Goal: Task Accomplishment & Management: Complete application form

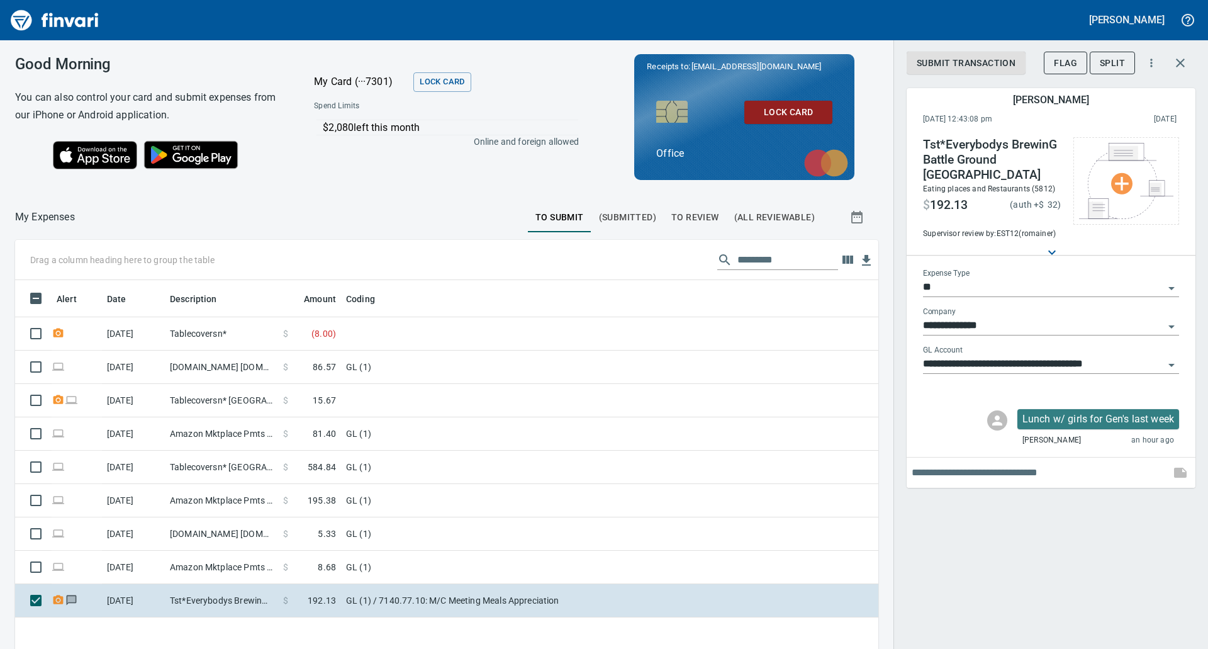
scroll to position [501, 844]
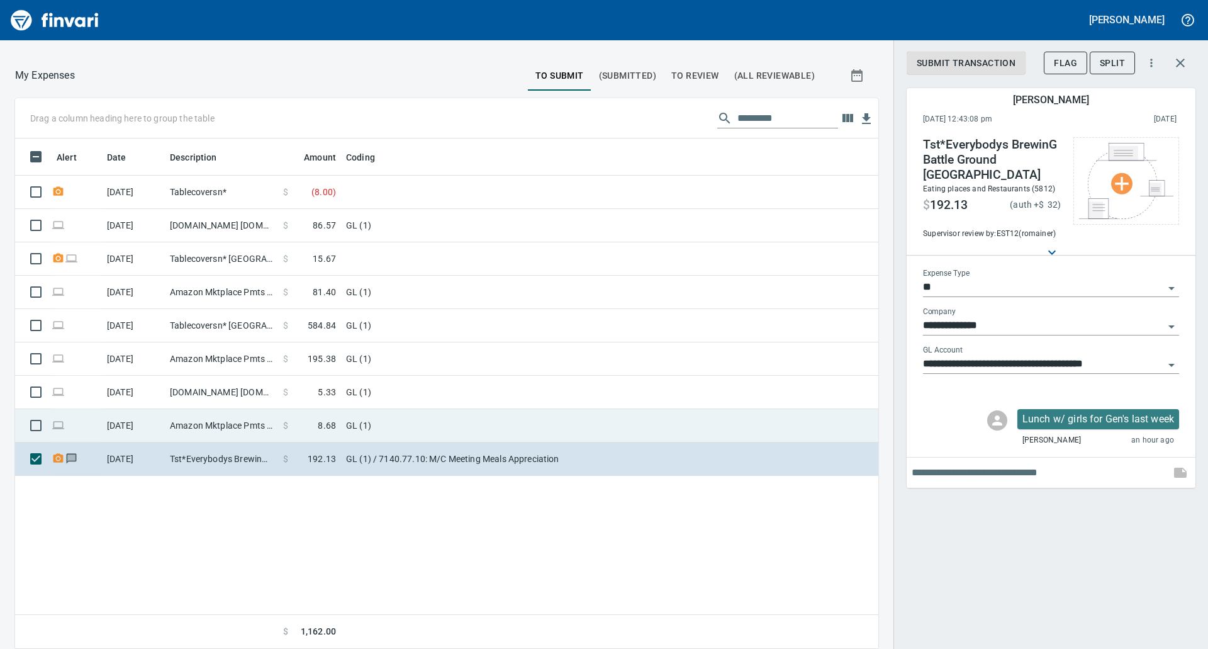
click at [435, 425] on td "GL (1)" at bounding box center [498, 425] width 315 height 33
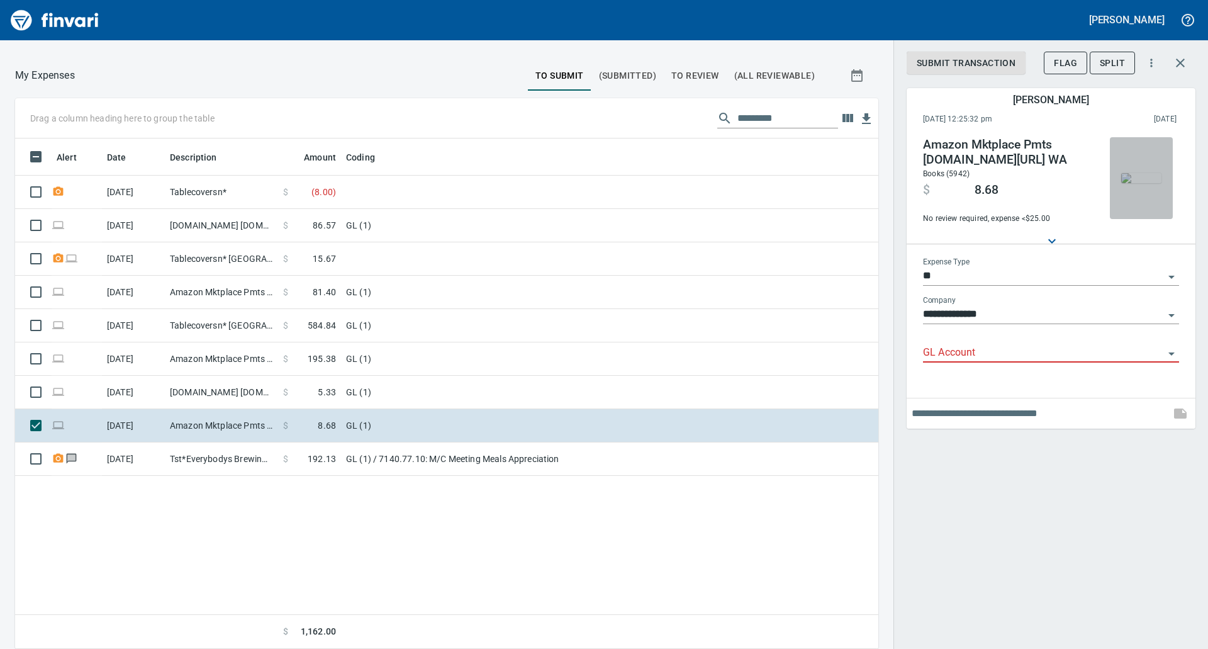
click at [1145, 179] on img "button" at bounding box center [1141, 178] width 40 height 10
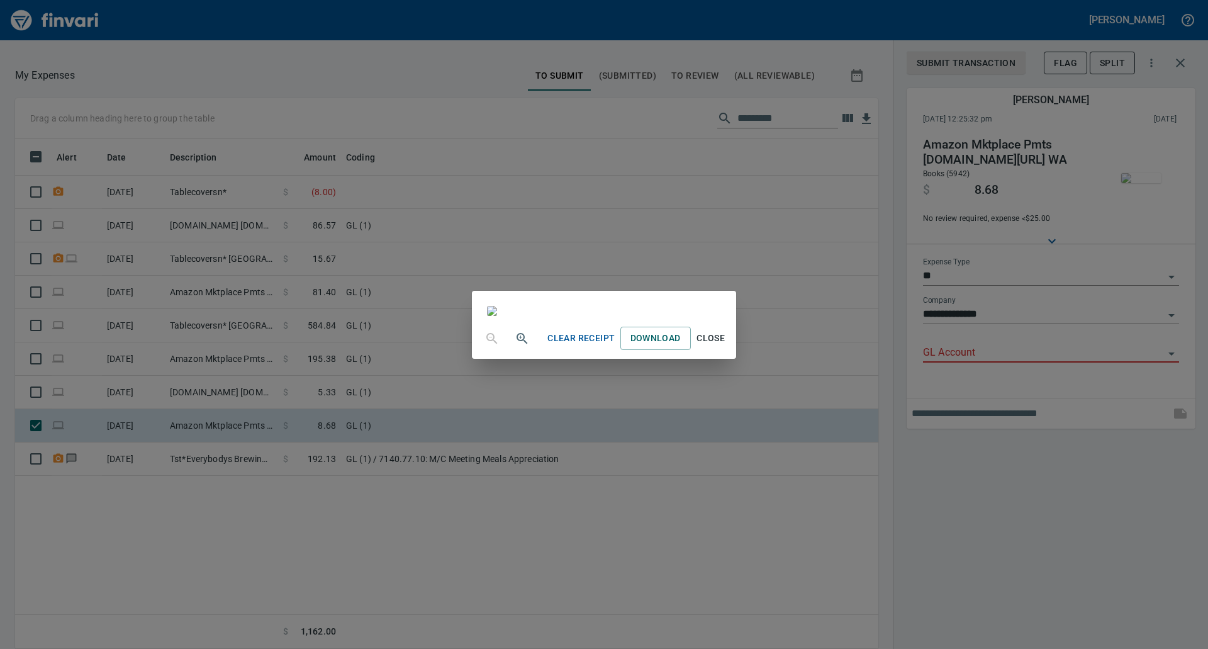
scroll to position [332, 0]
click at [726, 346] on span "Close" at bounding box center [711, 338] width 30 height 16
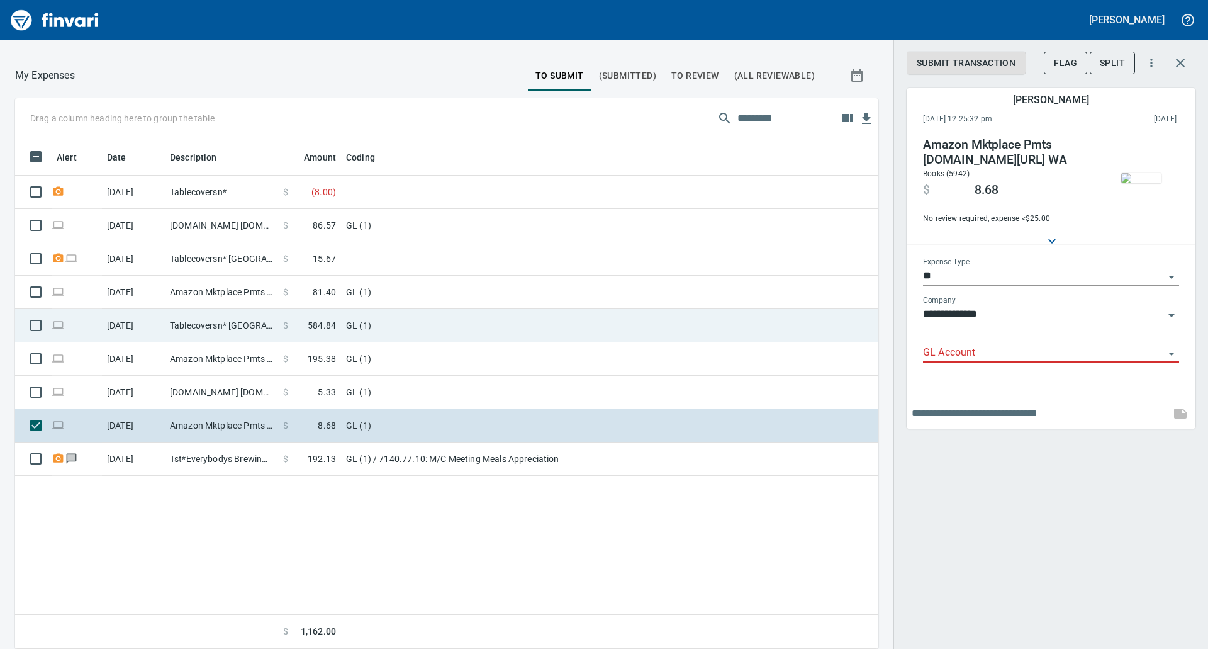
click at [375, 330] on td "GL (1)" at bounding box center [498, 325] width 315 height 33
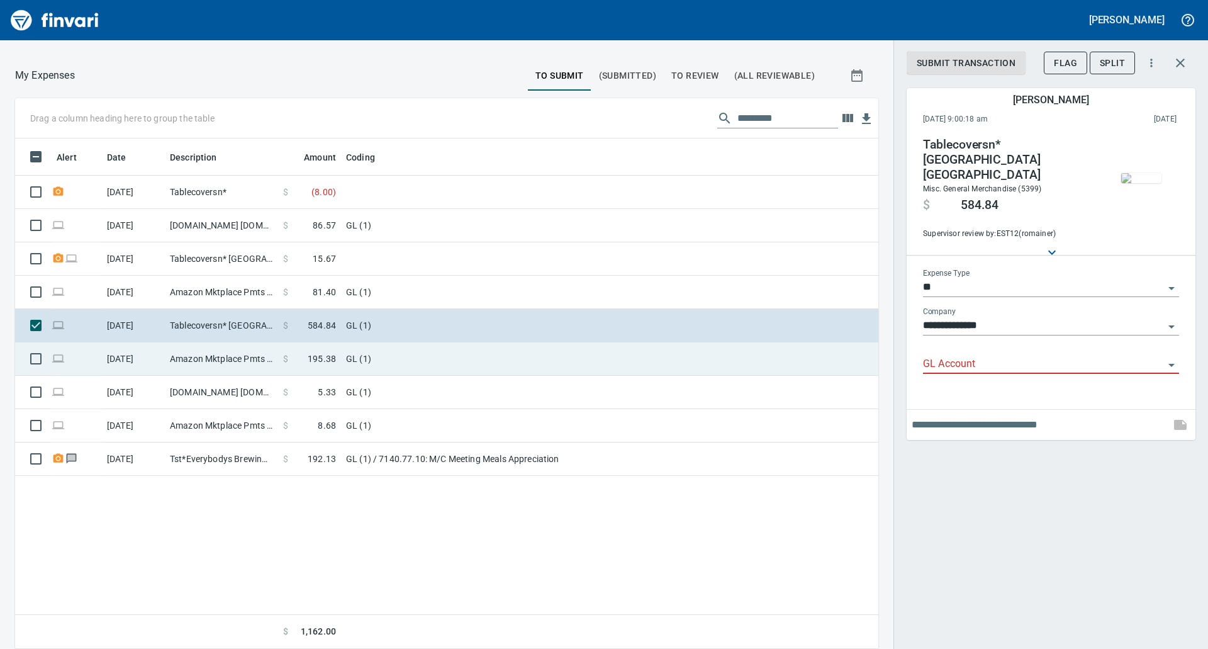
click at [451, 356] on td "GL (1)" at bounding box center [498, 358] width 315 height 33
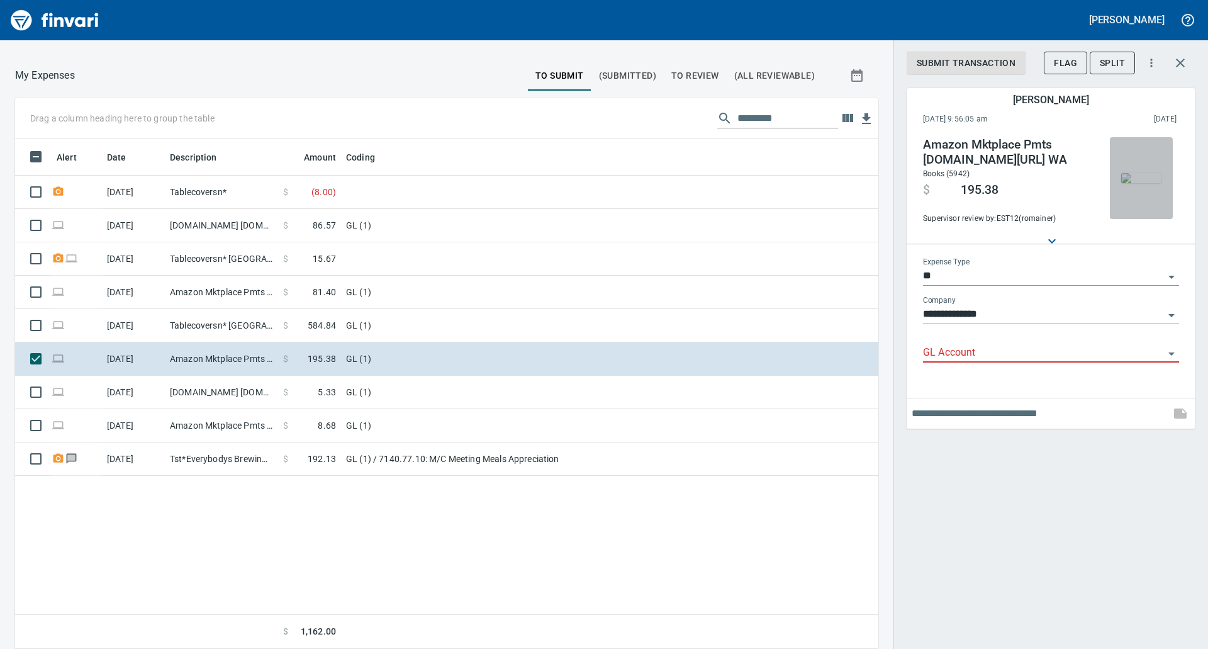
click at [1141, 179] on img "button" at bounding box center [1141, 178] width 40 height 10
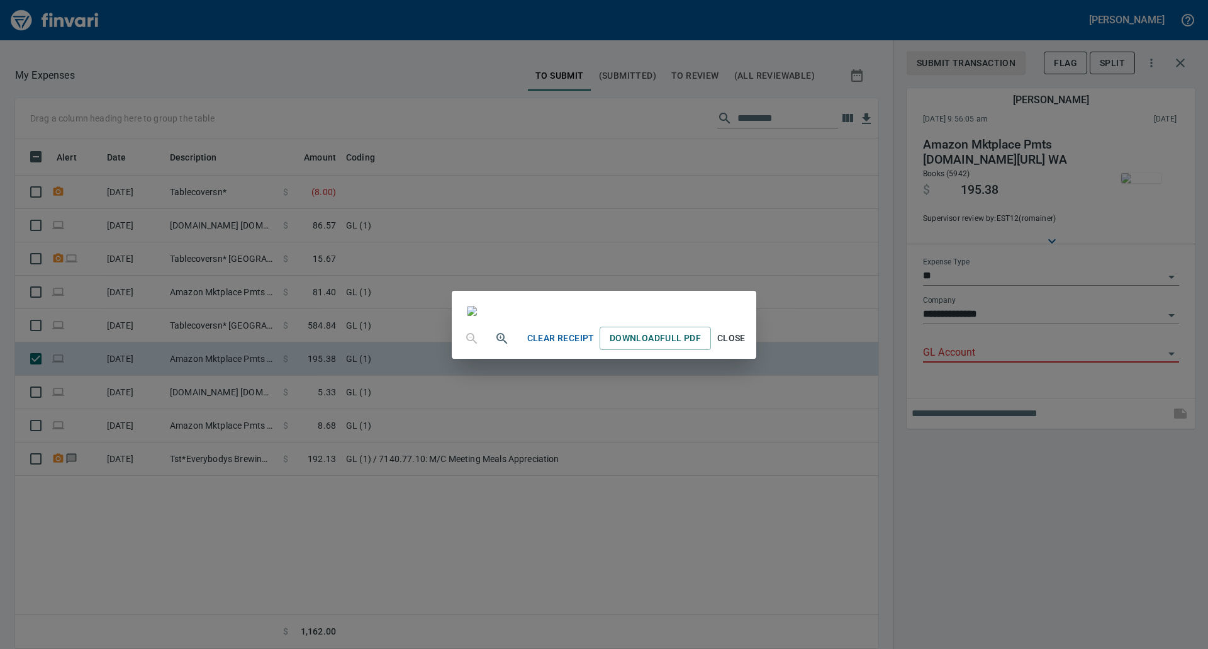
scroll to position [91, 0]
click at [951, 524] on div "Clear Receipt Download Full PDF Close" at bounding box center [604, 324] width 1208 height 649
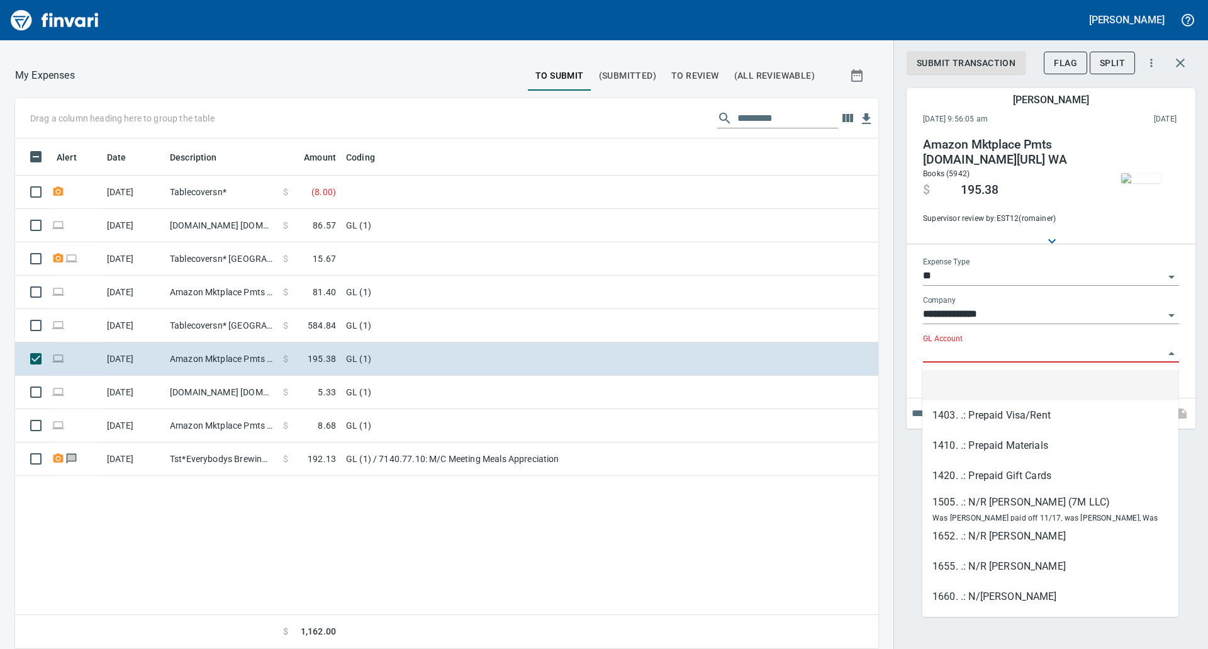
click at [1105, 354] on input "GL Account" at bounding box center [1043, 353] width 241 height 18
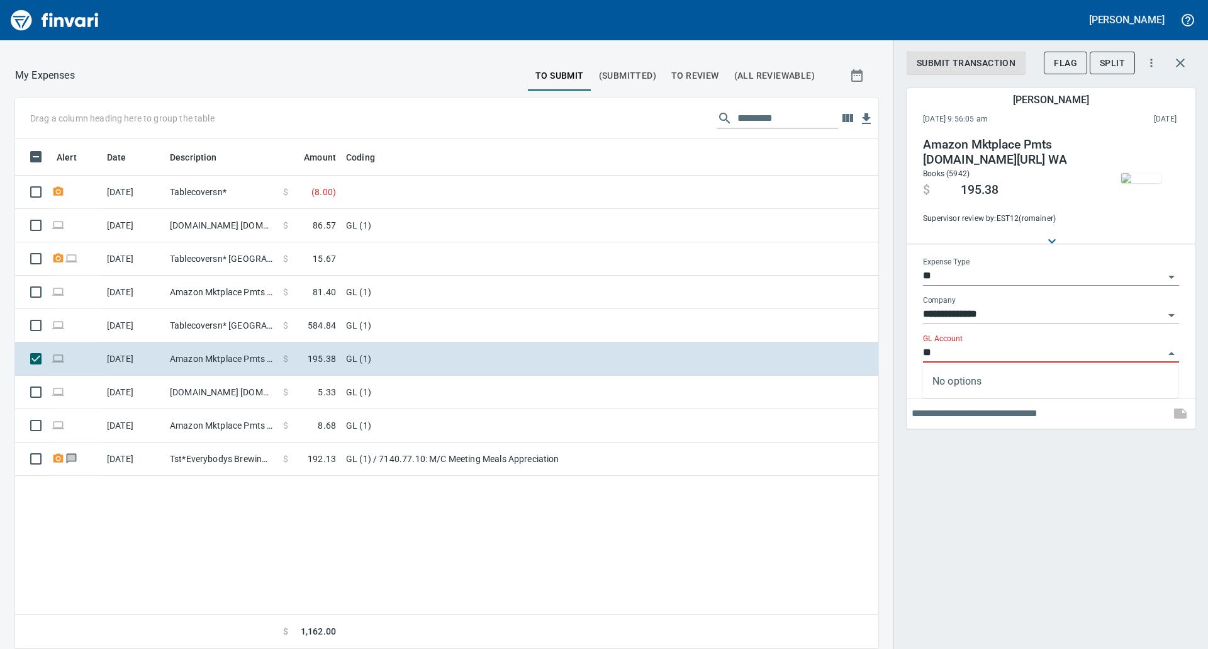
type input "*"
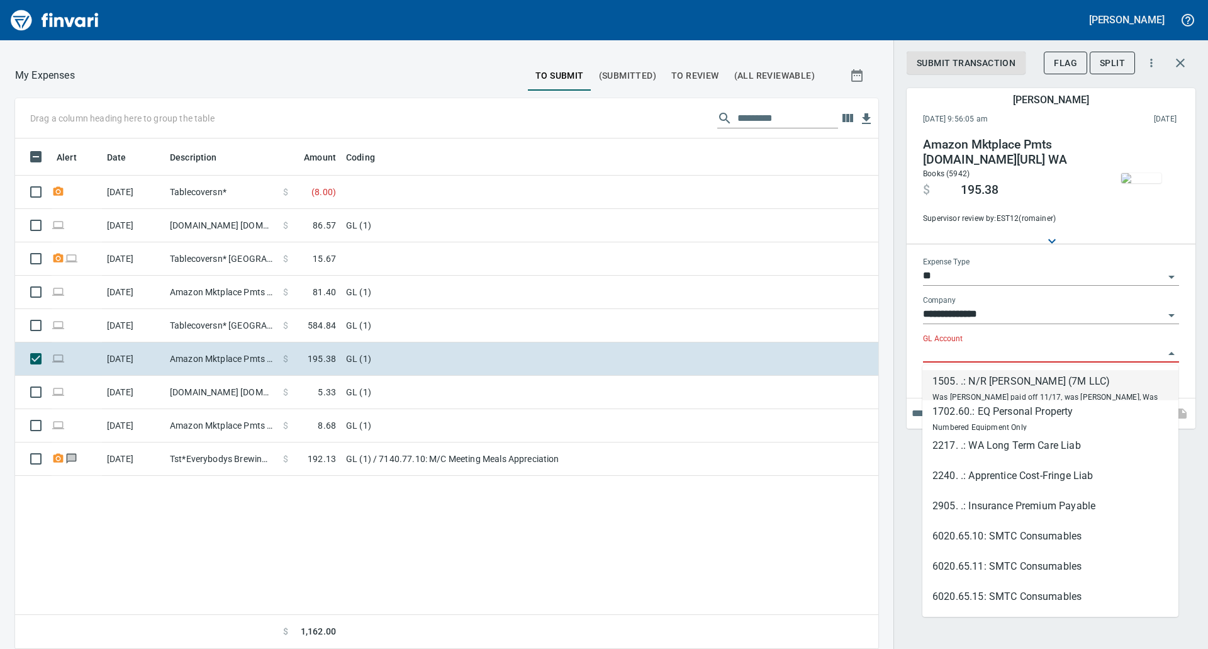
scroll to position [501, 844]
type input "*"
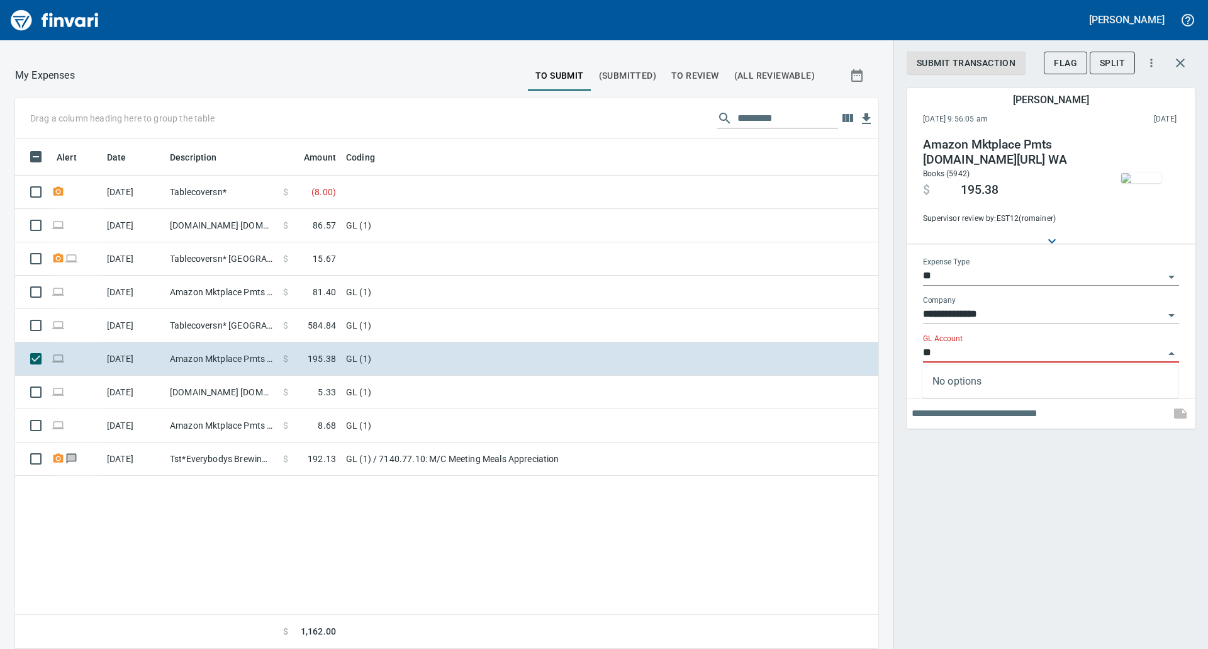
type input "*"
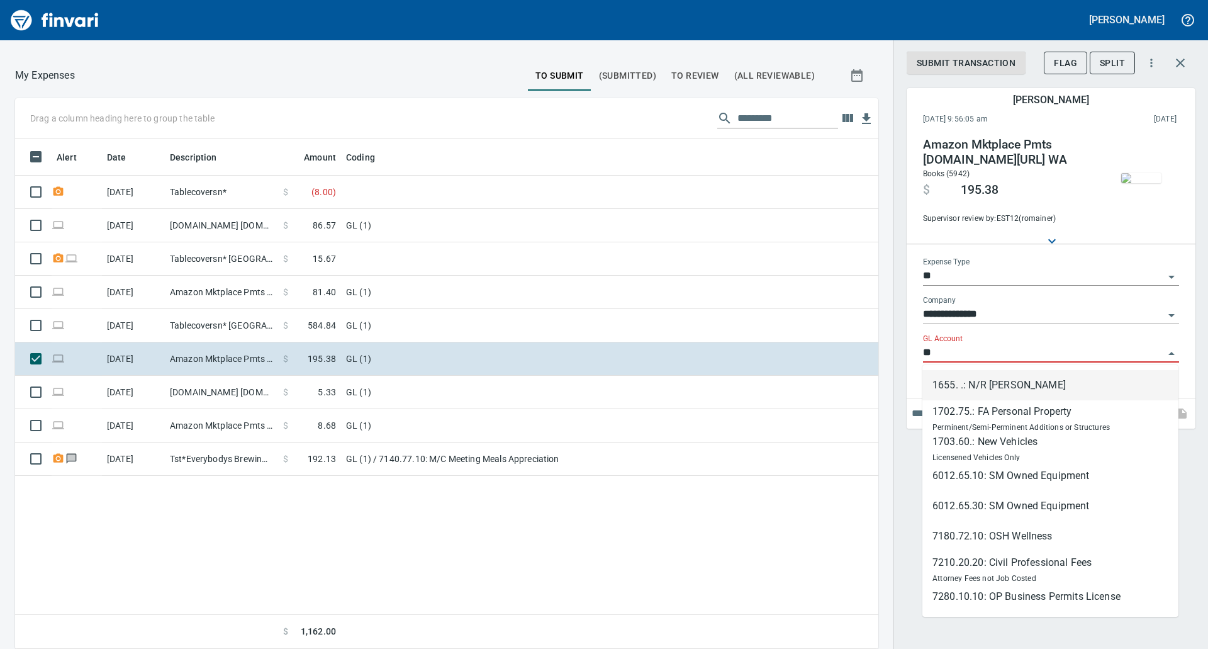
type input "*"
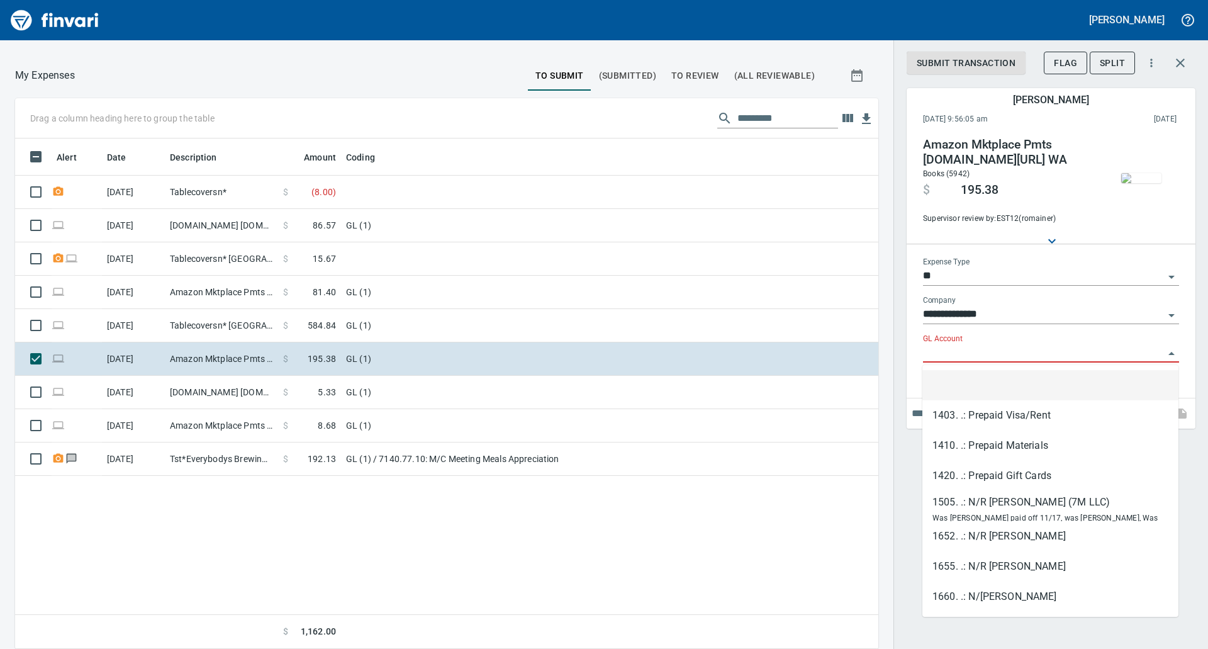
click at [1100, 359] on input "GL Account" at bounding box center [1043, 353] width 241 height 18
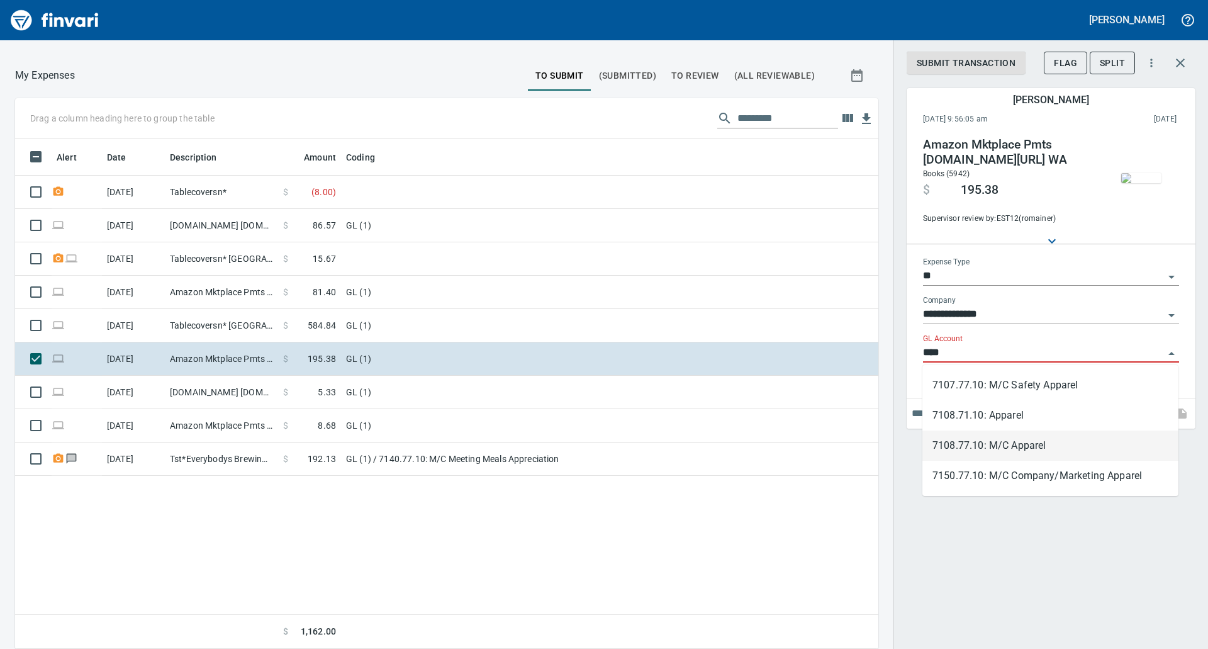
type input "****"
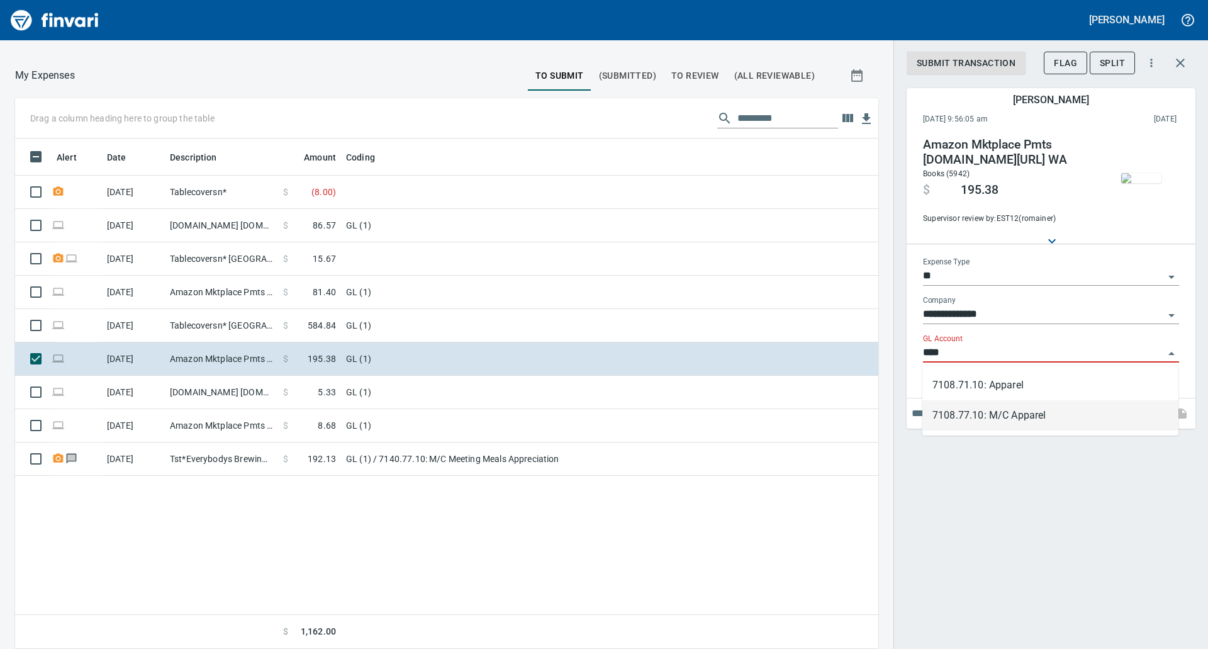
type input "****"
click at [984, 411] on li "7108.77.10: M/C Apparel" at bounding box center [1050, 415] width 256 height 30
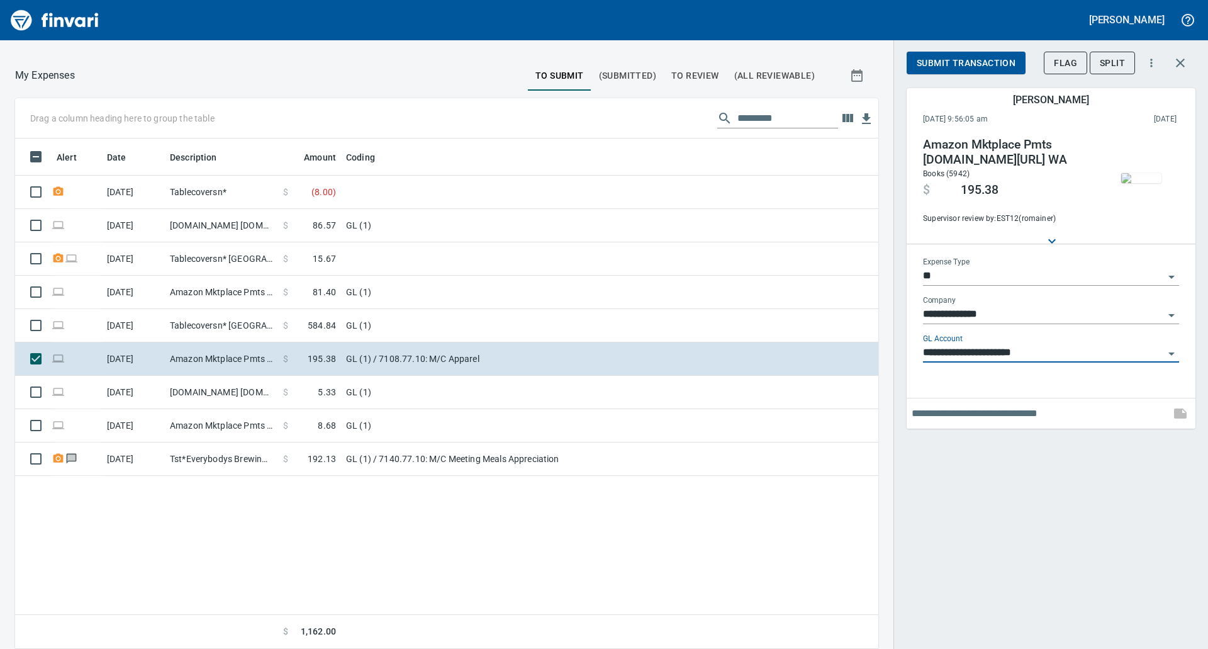
type input "**********"
click at [929, 412] on input "text" at bounding box center [1039, 413] width 254 height 20
type input "*"
type input "**********"
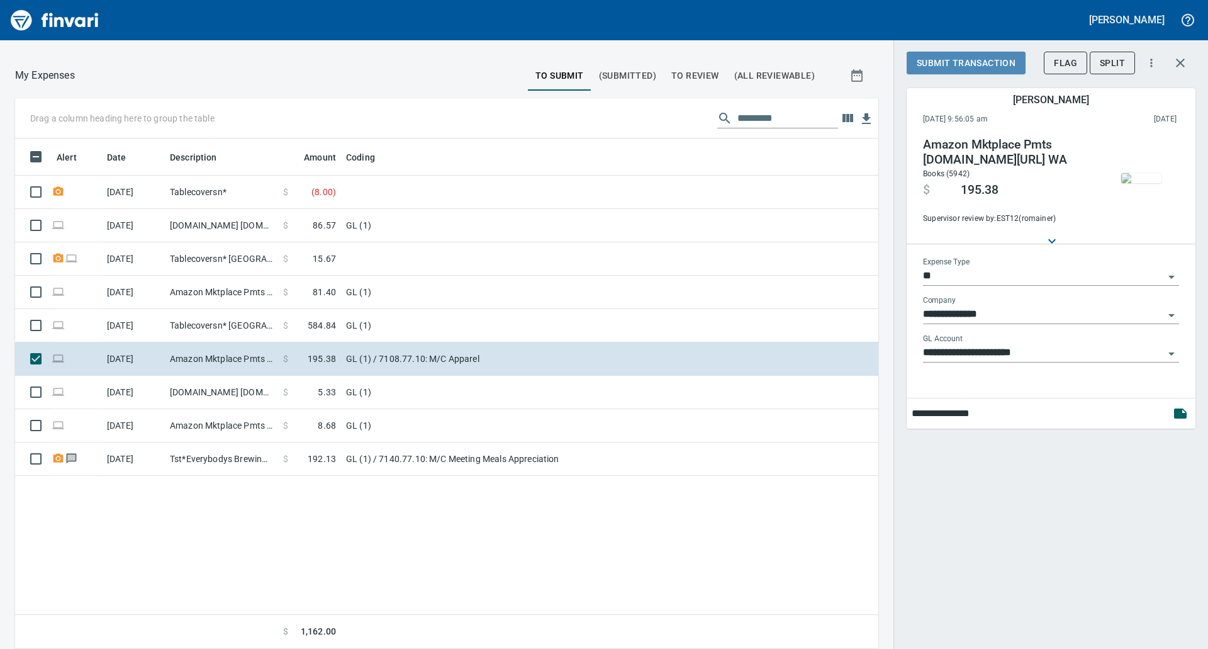
click at [973, 62] on span "Submit Transaction" at bounding box center [966, 63] width 99 height 16
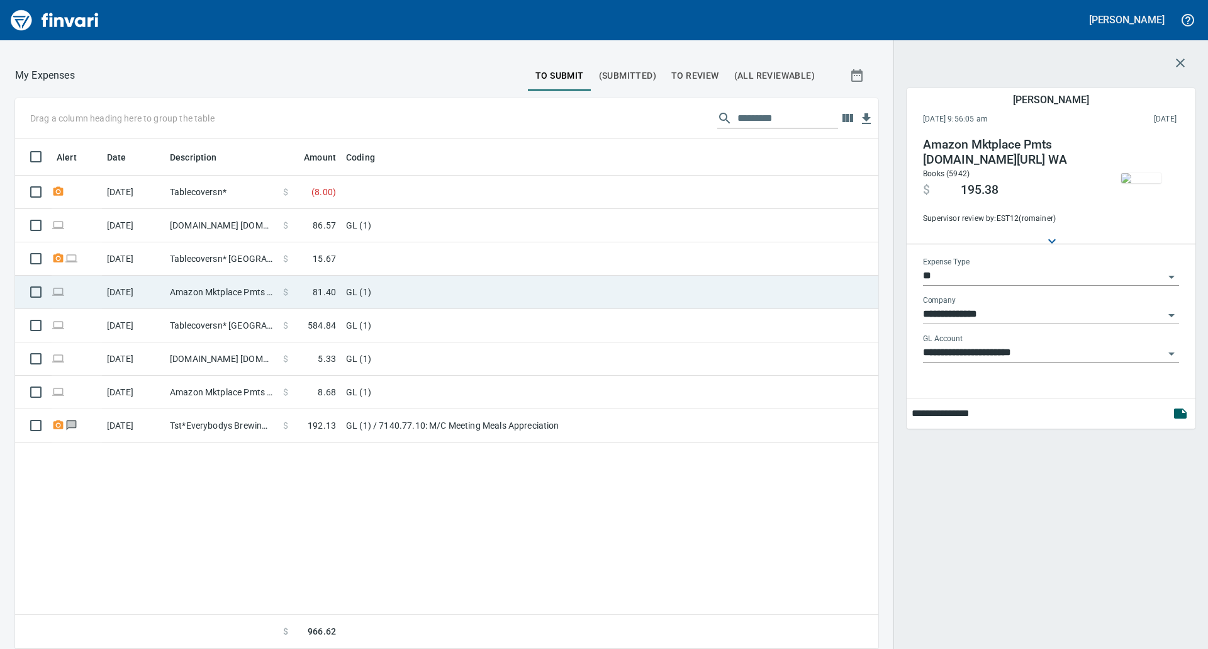
click at [364, 300] on td "GL (1)" at bounding box center [498, 292] width 315 height 33
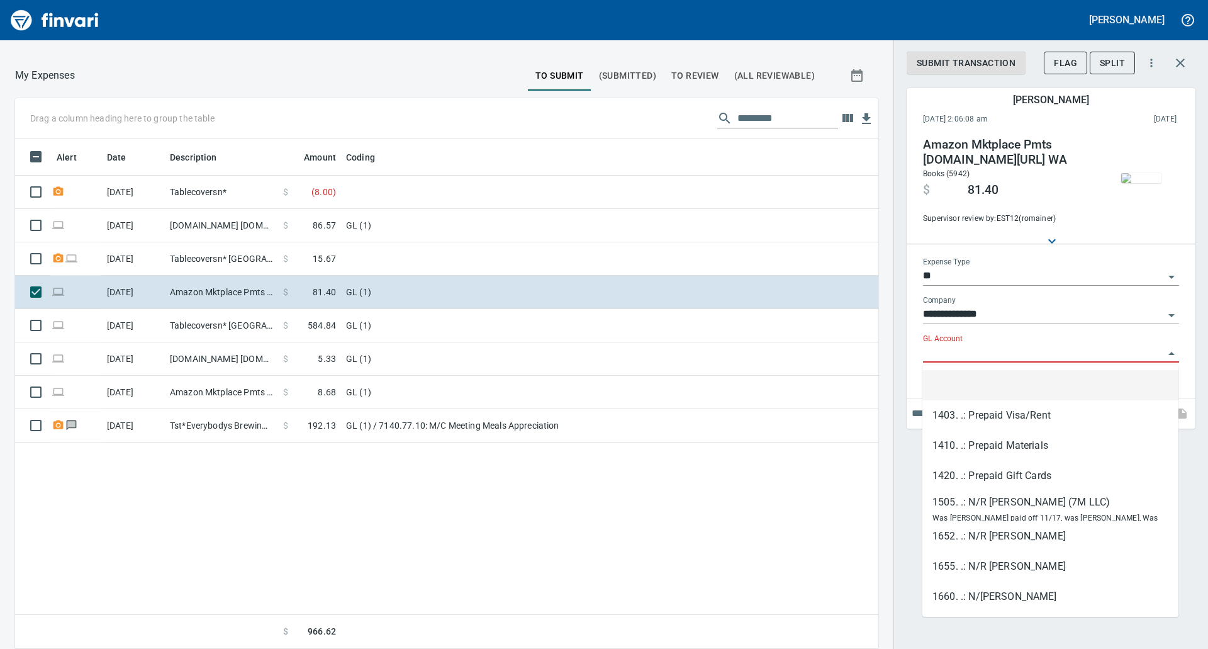
click at [954, 352] on input "GL Account" at bounding box center [1043, 353] width 241 height 18
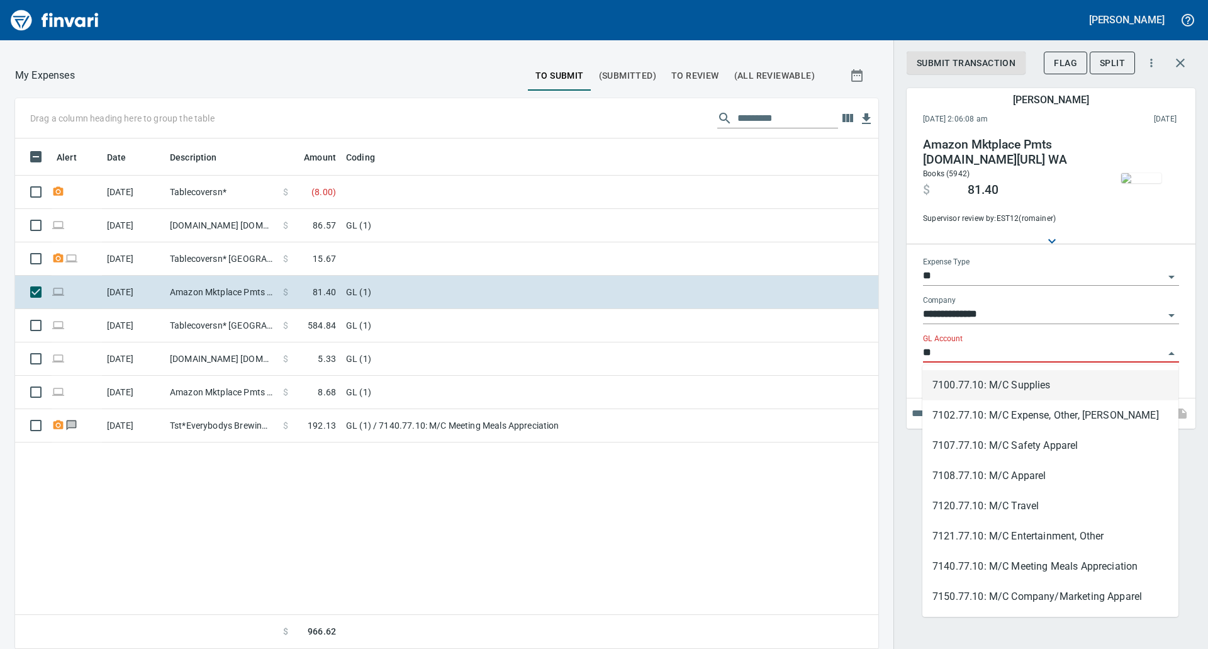
scroll to position [501, 844]
click at [1057, 482] on li "7108.77.10: M/C Apparel" at bounding box center [1050, 476] width 256 height 30
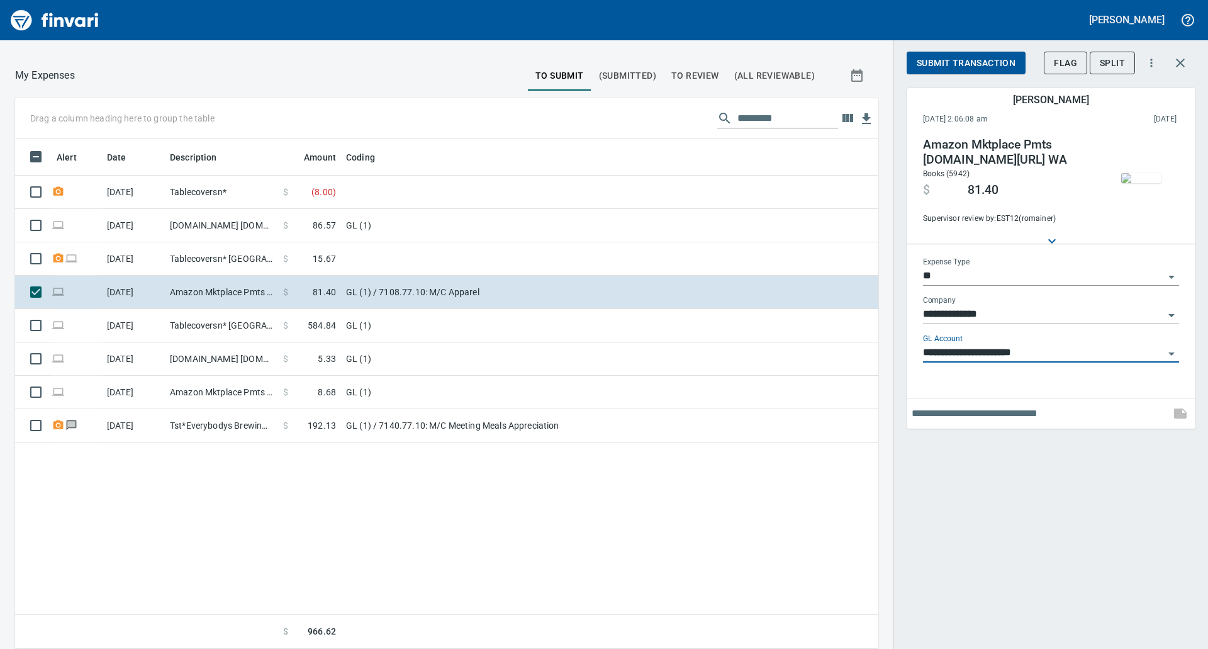
type input "**********"
click at [962, 409] on input "text" at bounding box center [1039, 413] width 254 height 20
paste input "**********"
type input "**********"
click at [947, 59] on span "Submit Transaction" at bounding box center [966, 63] width 99 height 16
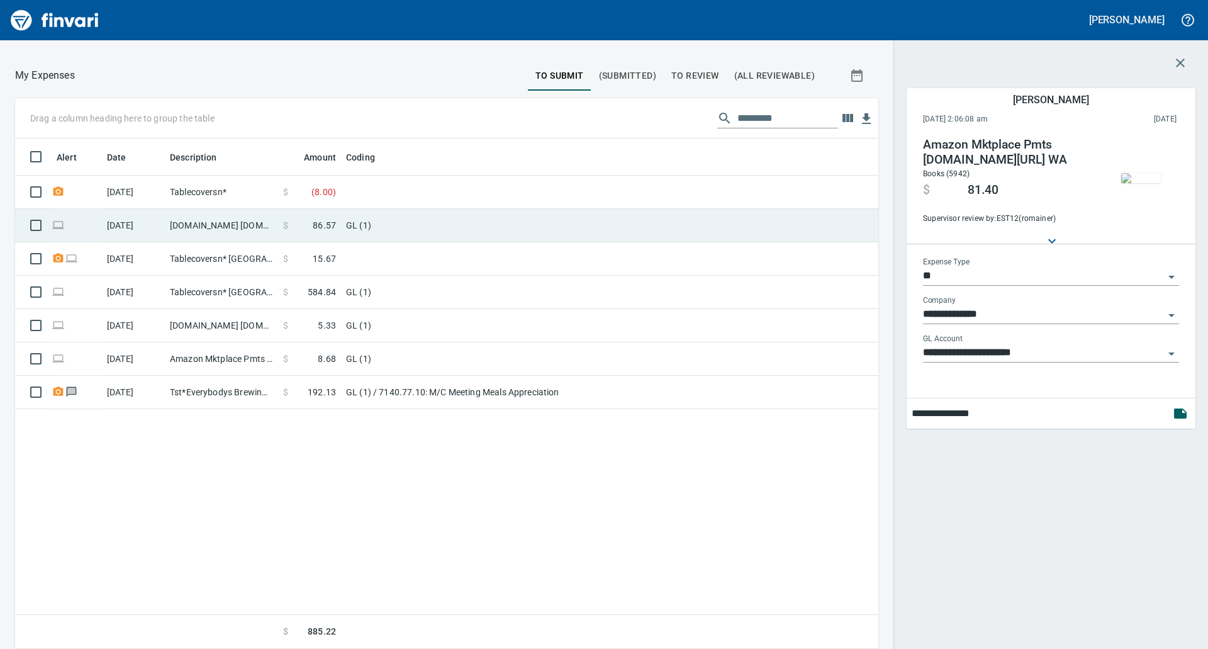
click at [335, 211] on td "$ 86.57" at bounding box center [309, 225] width 63 height 33
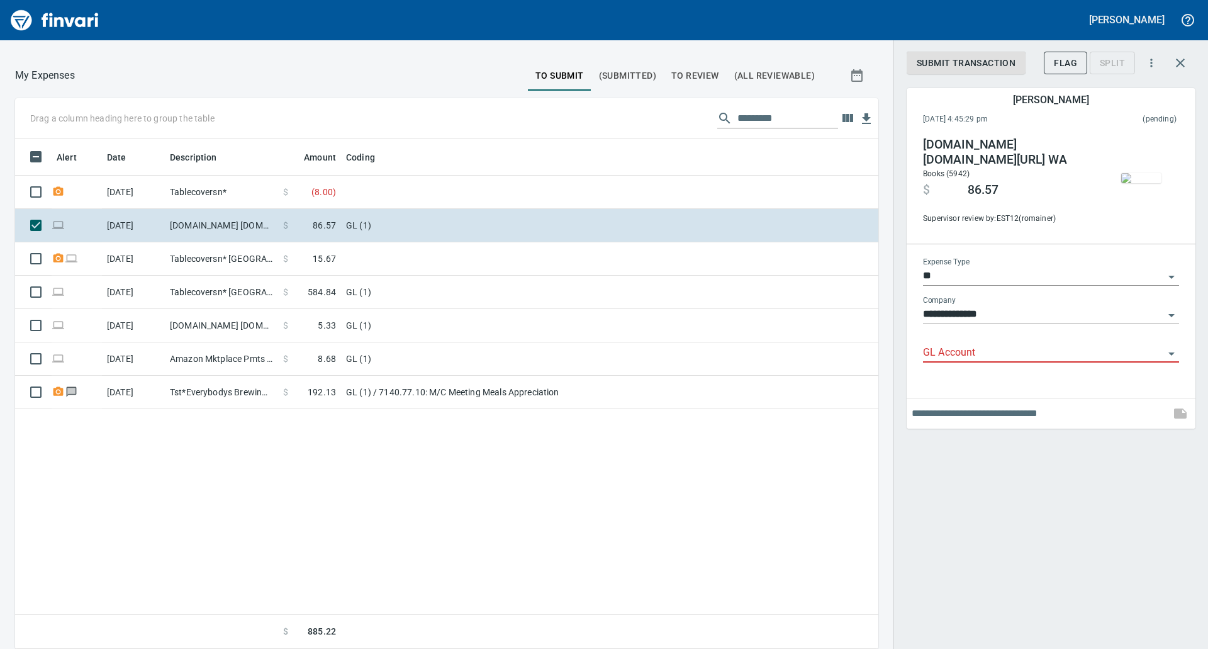
click at [1143, 181] on img "button" at bounding box center [1141, 178] width 40 height 10
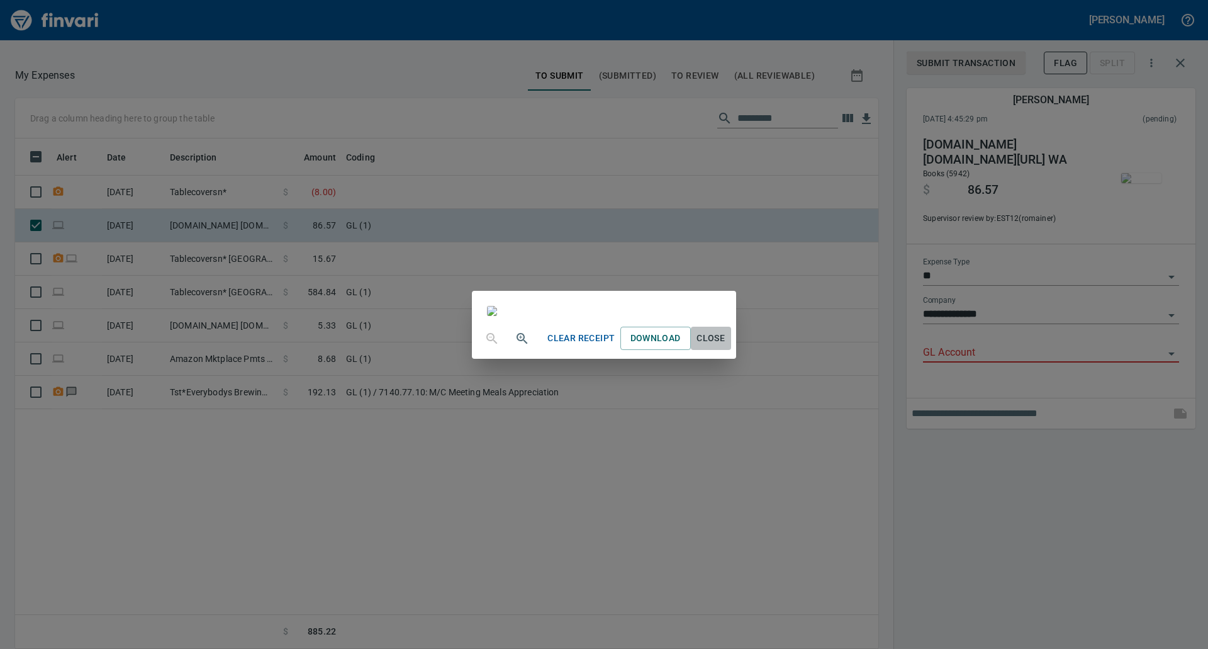
click at [726, 346] on span "Close" at bounding box center [711, 338] width 30 height 16
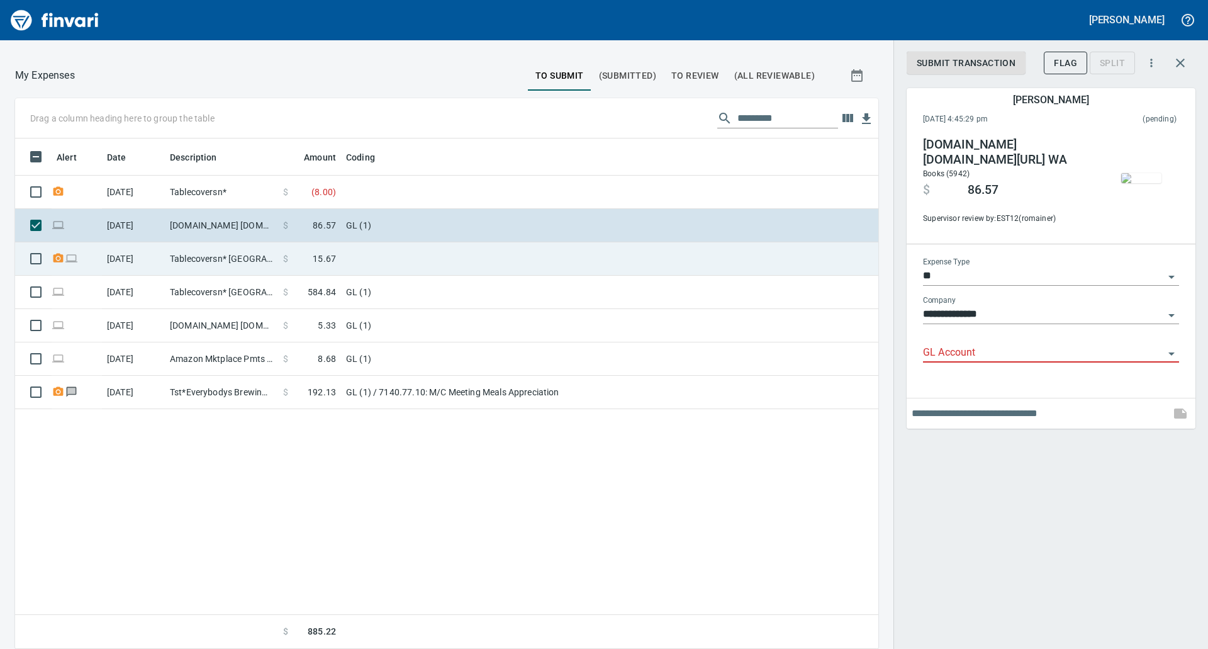
click at [368, 256] on td at bounding box center [498, 258] width 315 height 33
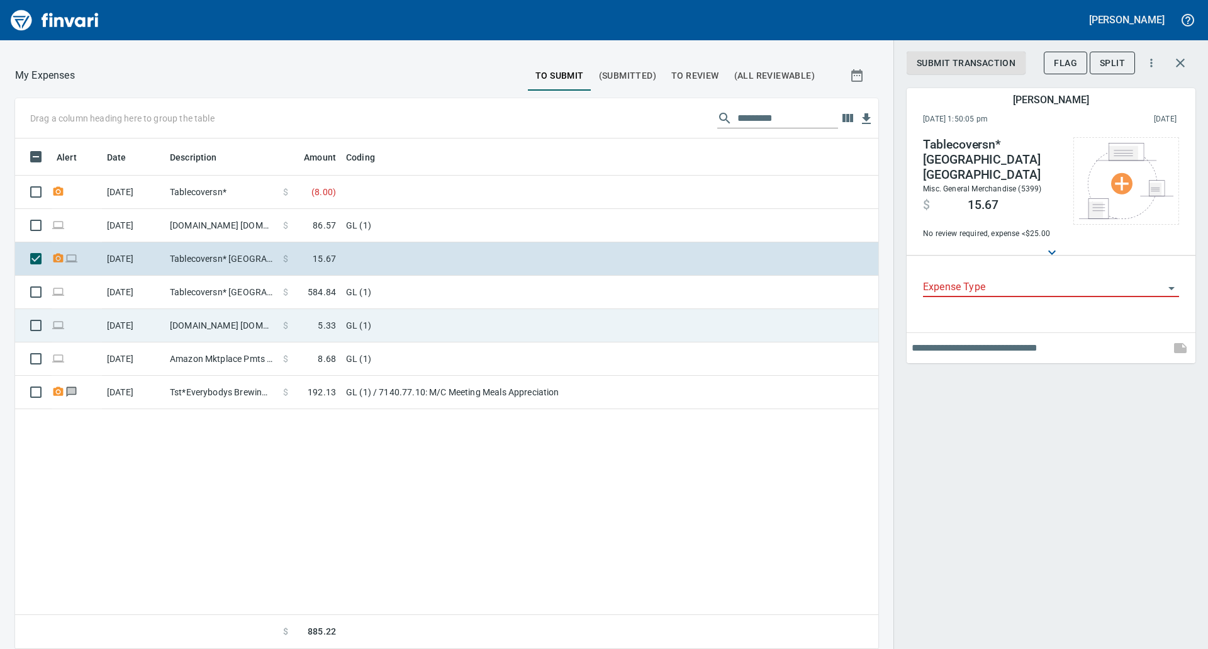
click at [433, 331] on td "GL (1)" at bounding box center [498, 325] width 315 height 33
type input "**"
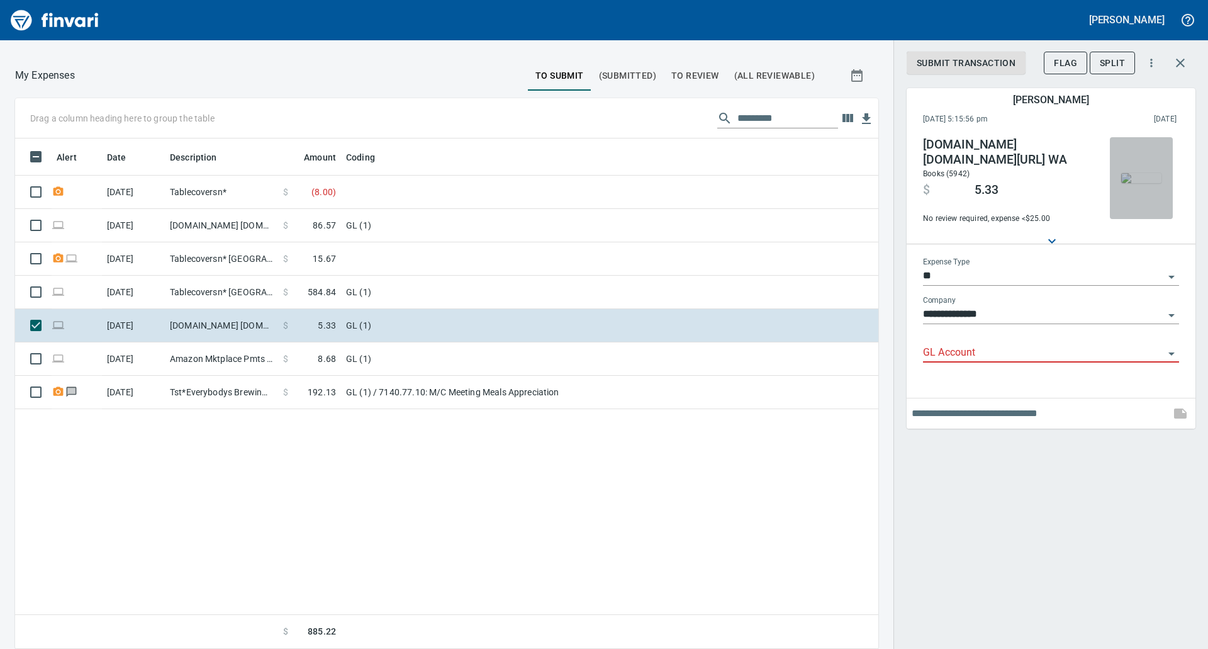
click at [1131, 183] on img "button" at bounding box center [1141, 178] width 40 height 10
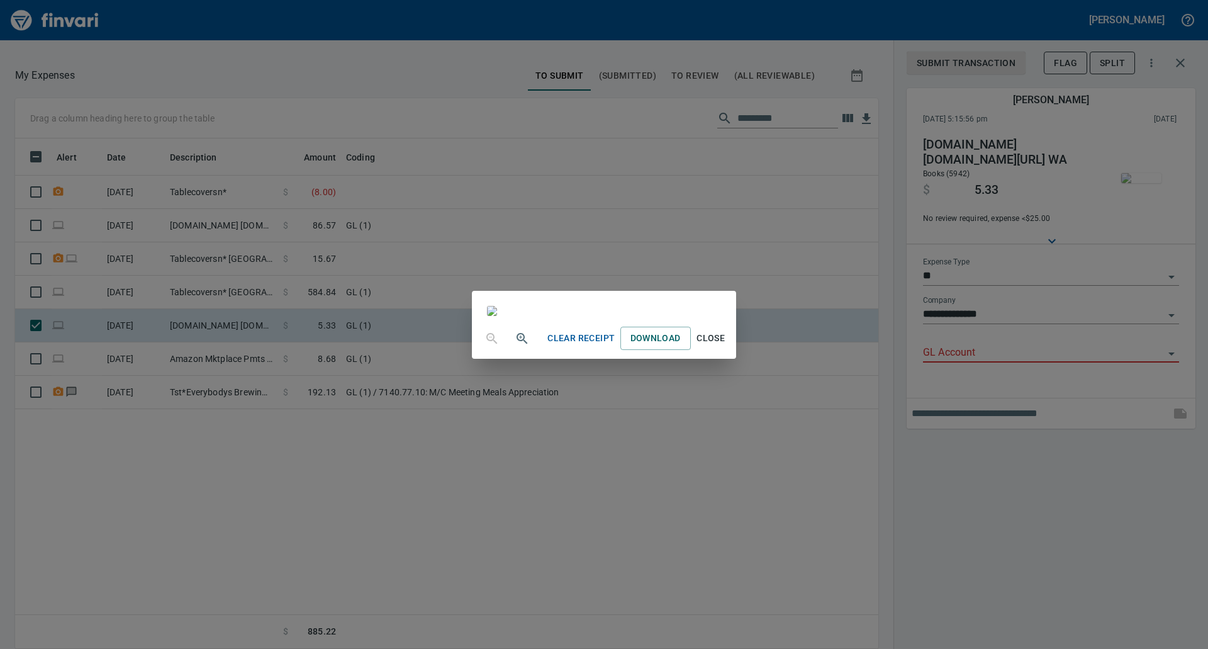
scroll to position [263, 0]
click at [1197, 548] on div "Clear Receipt Download Close" at bounding box center [604, 324] width 1208 height 649
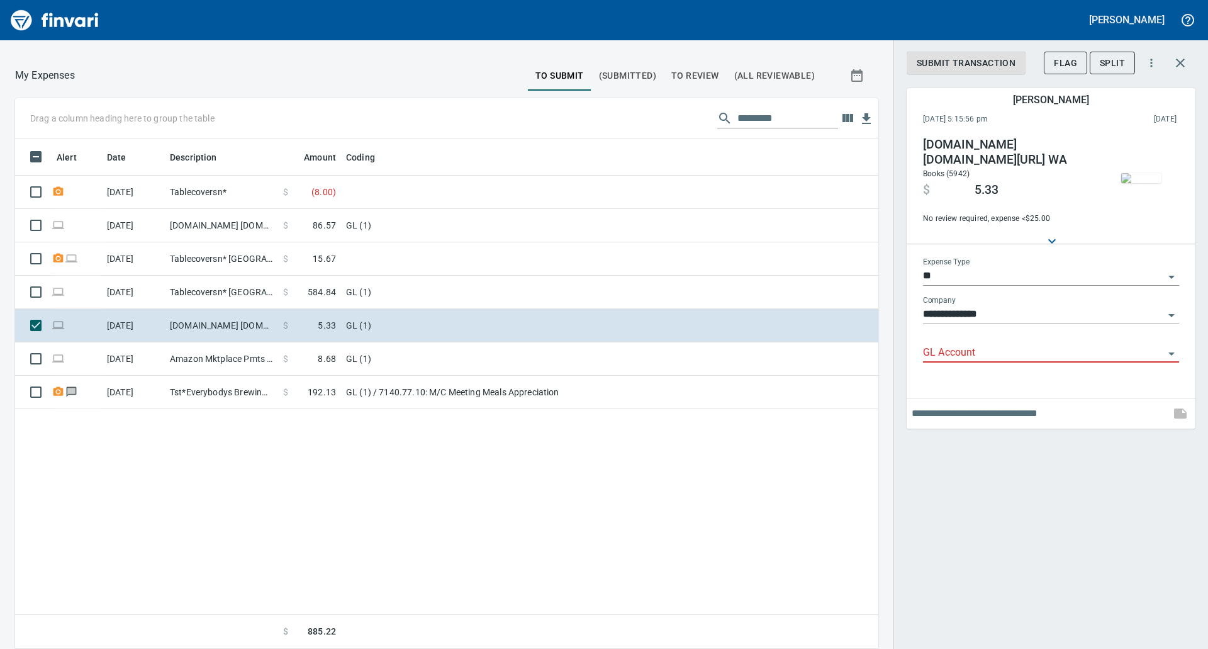
scroll to position [501, 844]
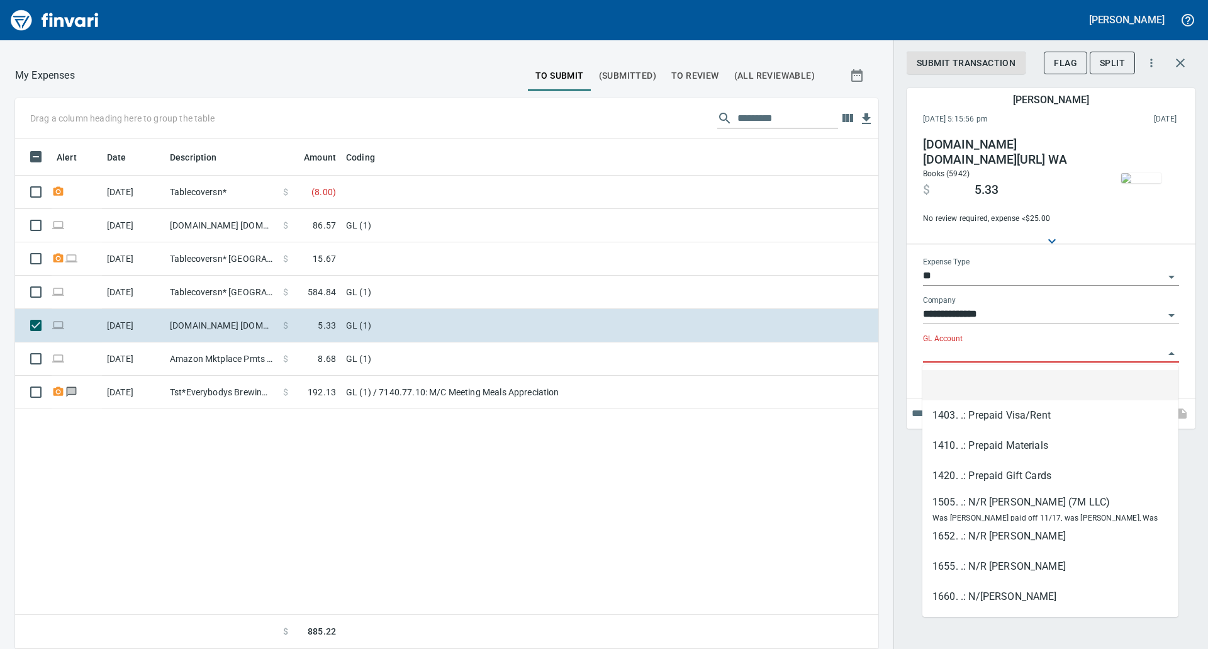
click at [1079, 360] on input "GL Account" at bounding box center [1043, 353] width 241 height 18
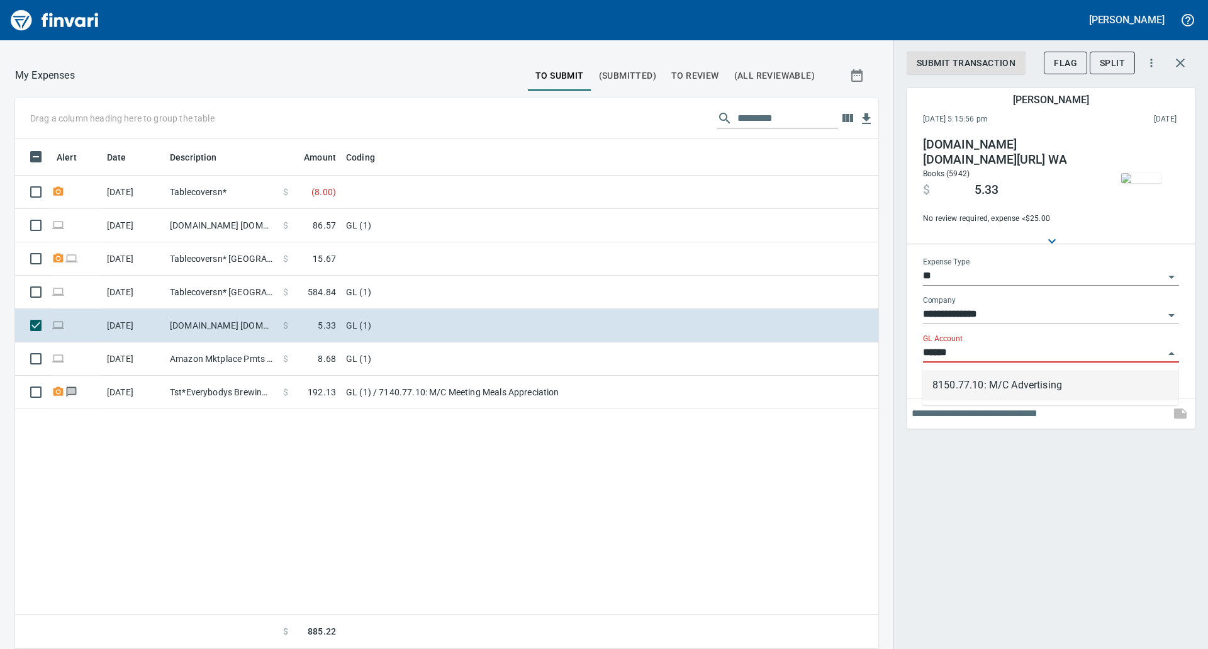
click at [994, 382] on li "8150.77.10: M/C Advertising" at bounding box center [1050, 385] width 256 height 30
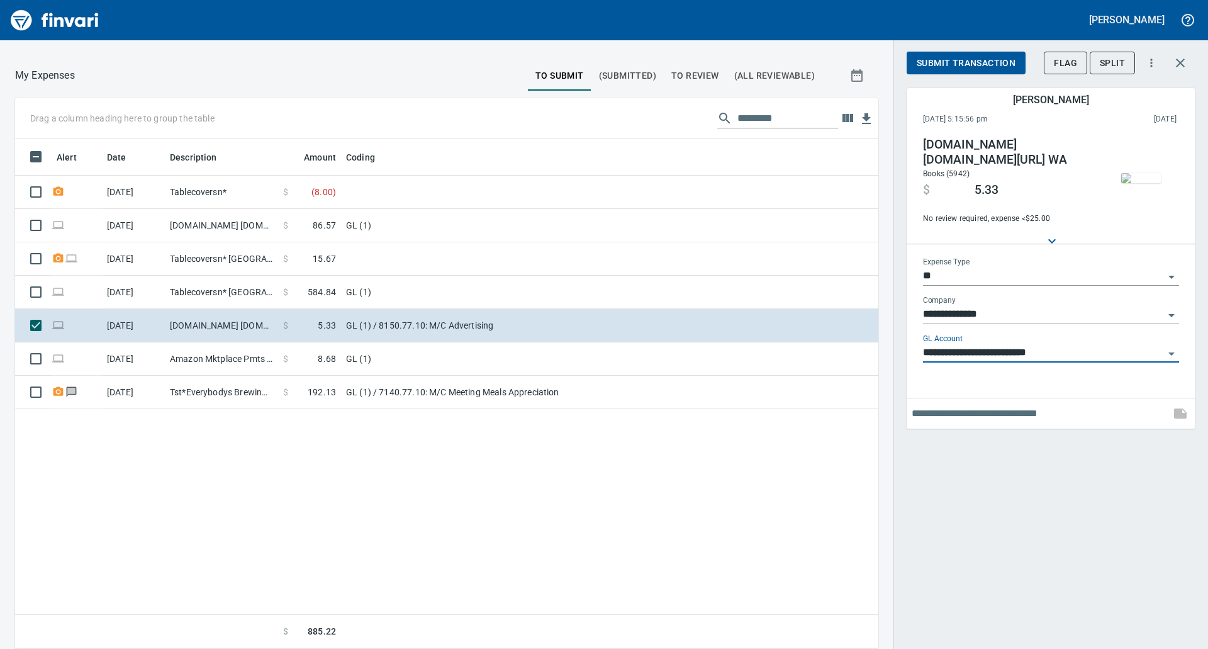
type input "**********"
click at [961, 58] on span "Submit Transaction" at bounding box center [966, 63] width 99 height 16
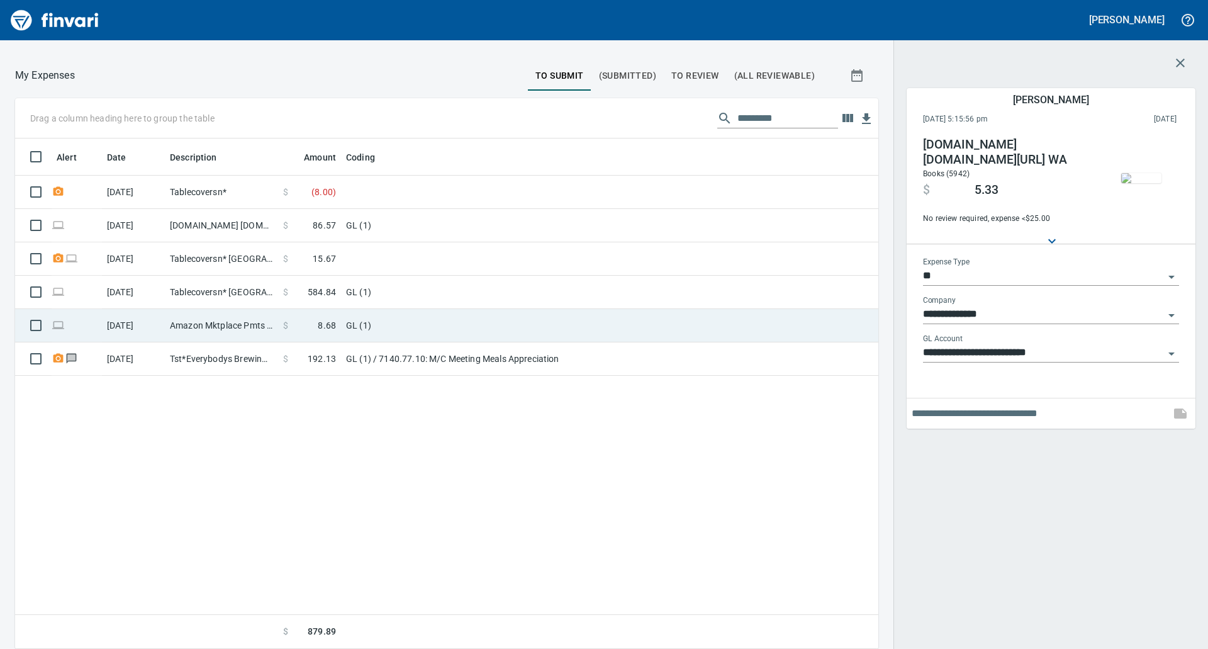
click at [332, 329] on span "8.68" at bounding box center [327, 325] width 18 height 13
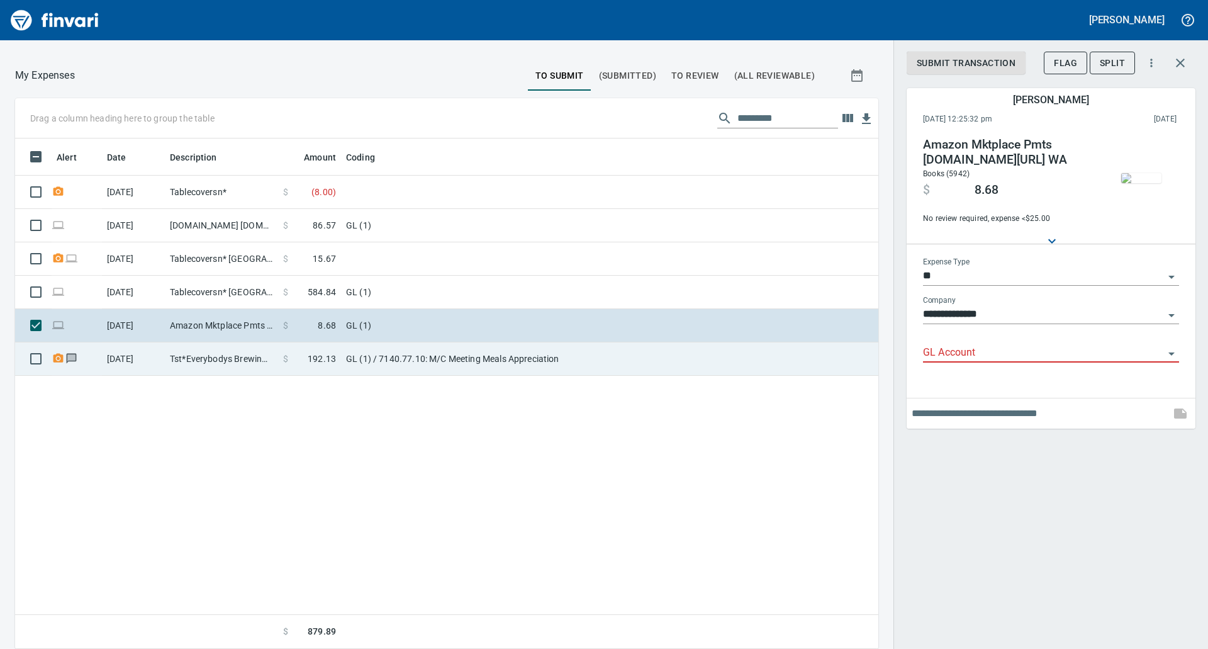
click at [311, 361] on span "192.13" at bounding box center [322, 358] width 28 height 13
type input "**********"
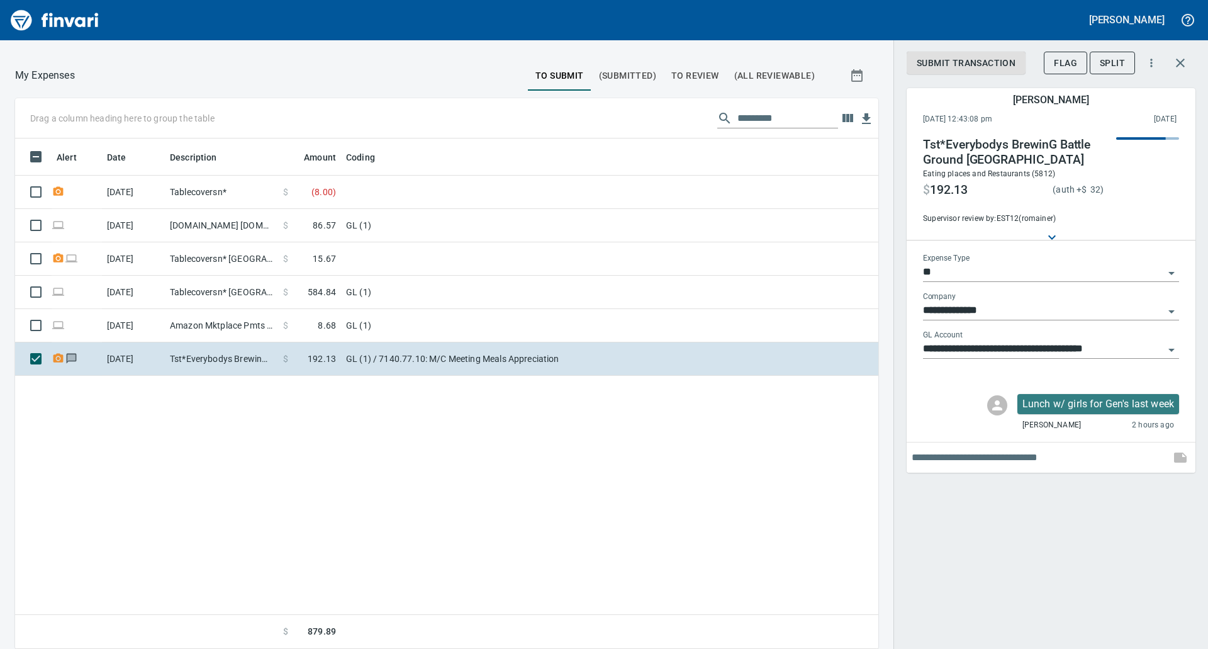
scroll to position [501, 844]
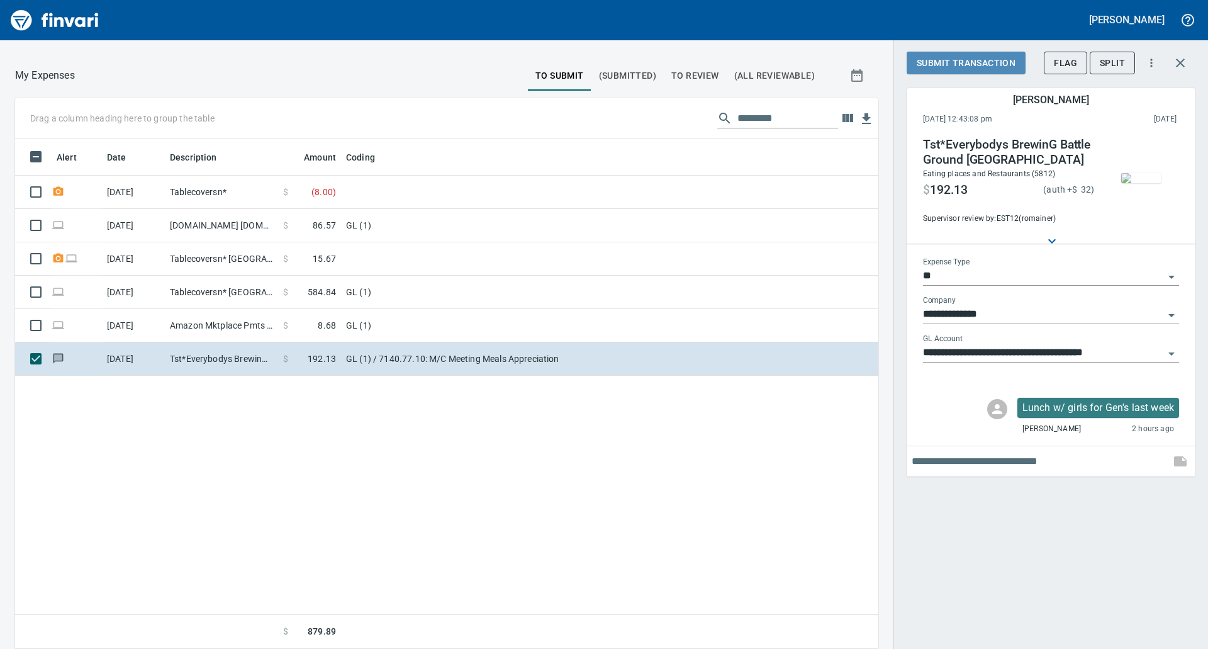
click at [958, 70] on span "Submit Transaction" at bounding box center [966, 63] width 99 height 16
